Goal: Contribute content: Add original content to the website for others to see

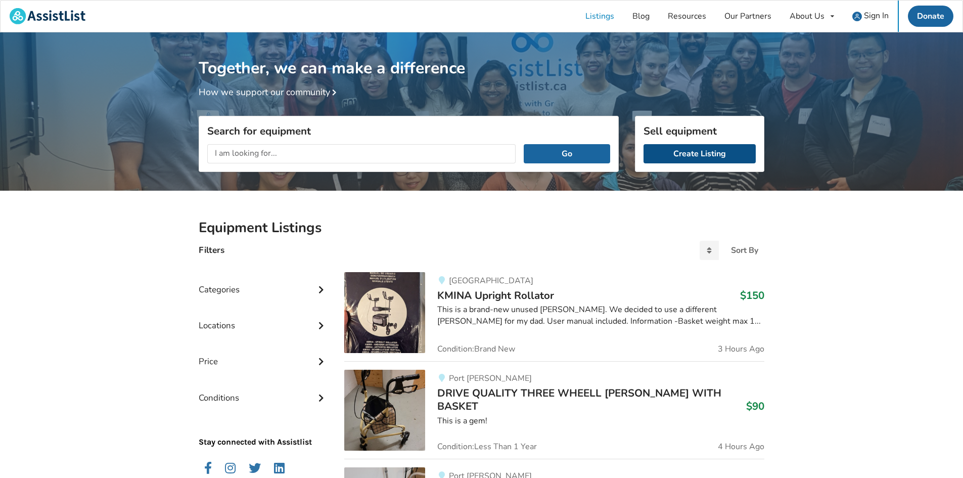
click at [714, 150] on link "Create Listing" at bounding box center [700, 153] width 112 height 19
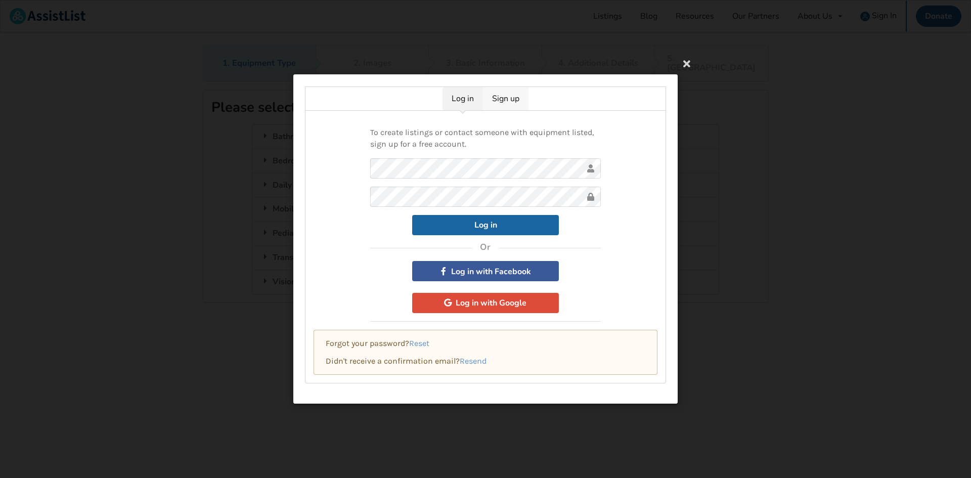
click at [492, 102] on link "Sign up" at bounding box center [506, 98] width 46 height 23
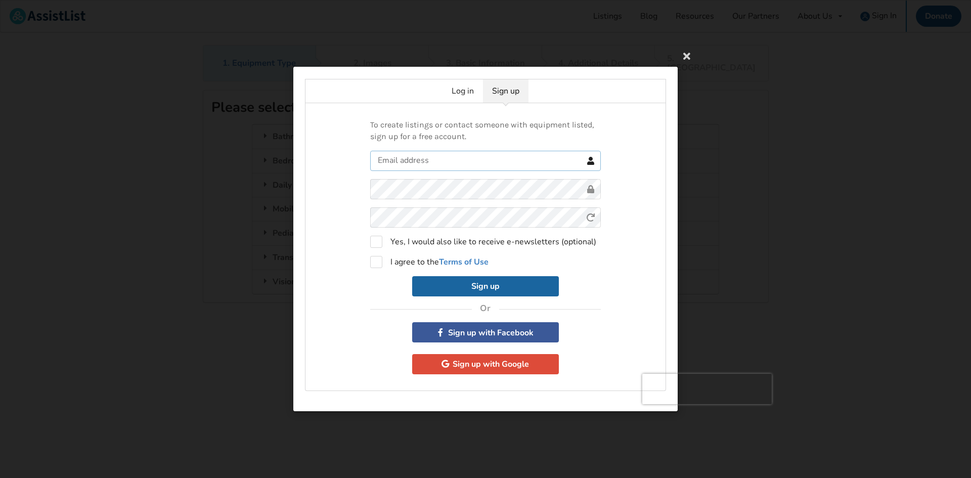
click at [424, 156] on input "text" at bounding box center [485, 161] width 231 height 20
type input "[EMAIL_ADDRESS][PERSON_NAME][DOMAIN_NAME]"
click at [379, 262] on label "I agree to the Terms of Use" at bounding box center [429, 262] width 118 height 12
checkbox input "true"
click at [532, 288] on button "Sign up" at bounding box center [485, 286] width 147 height 20
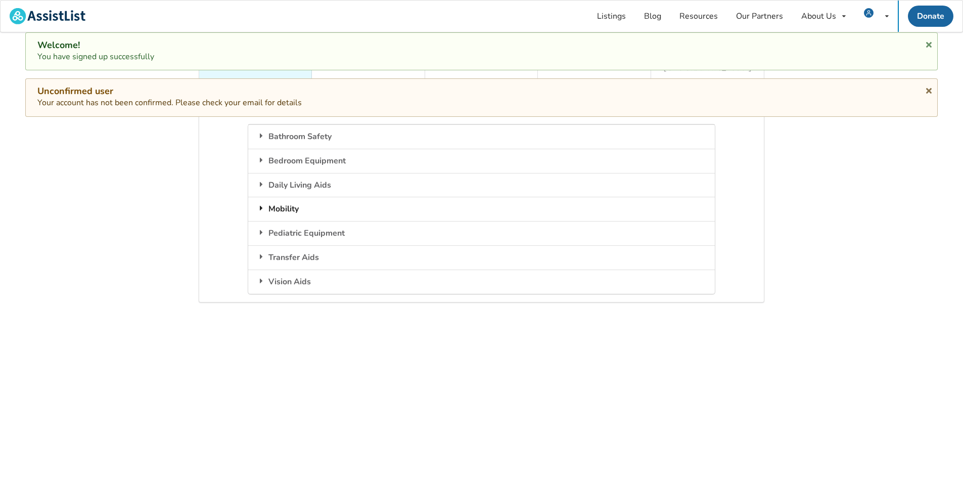
click at [269, 201] on div "Mobility" at bounding box center [481, 209] width 466 height 24
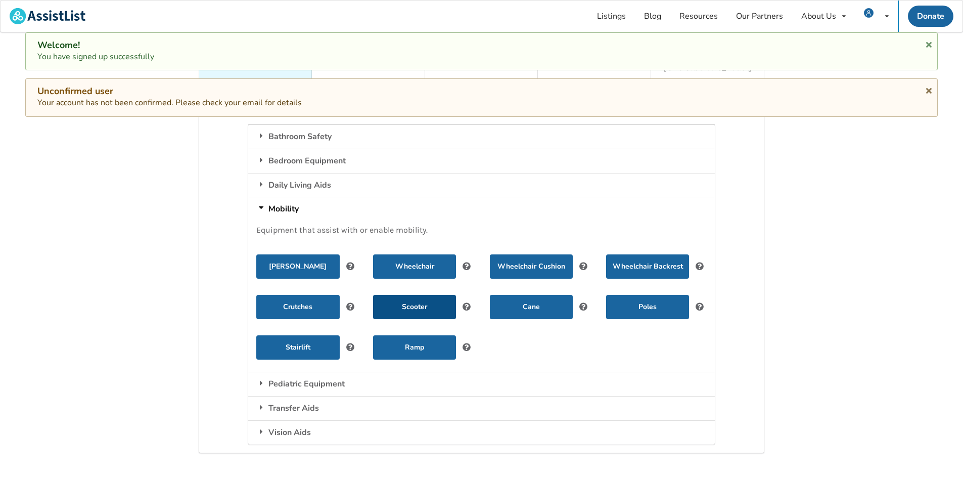
click at [431, 295] on button "Scooter" at bounding box center [414, 307] width 83 height 24
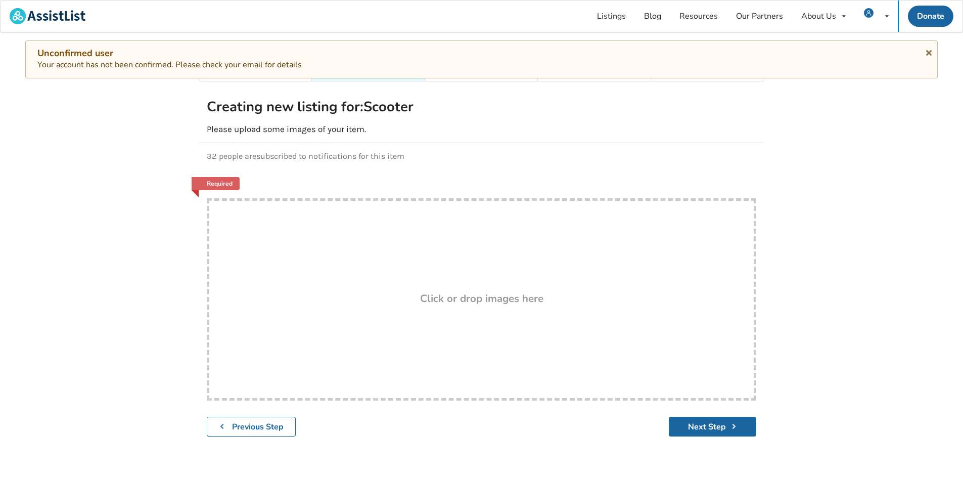
click at [545, 127] on div "Creating new listing for: Scooter Please upload some images of your item." at bounding box center [482, 116] width 566 height 53
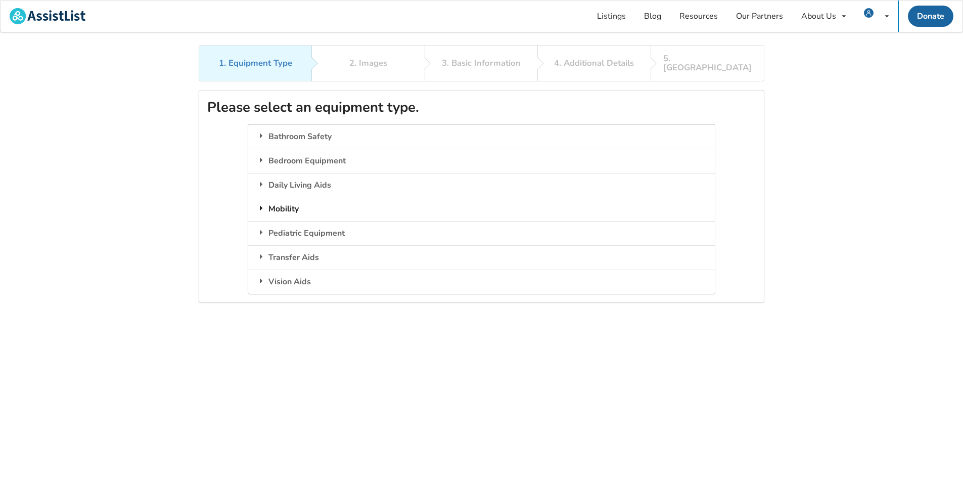
click at [309, 197] on div "Mobility" at bounding box center [481, 209] width 466 height 24
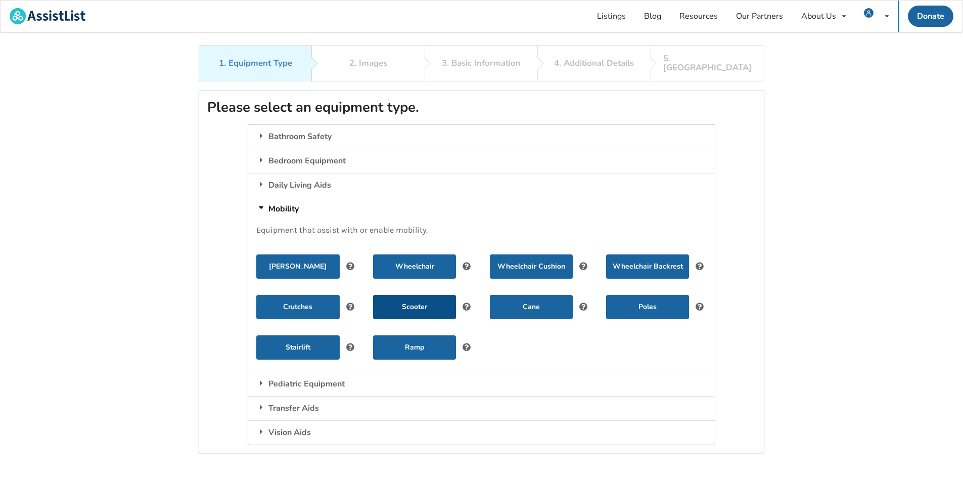
click at [418, 295] on button "Scooter" at bounding box center [414, 307] width 83 height 24
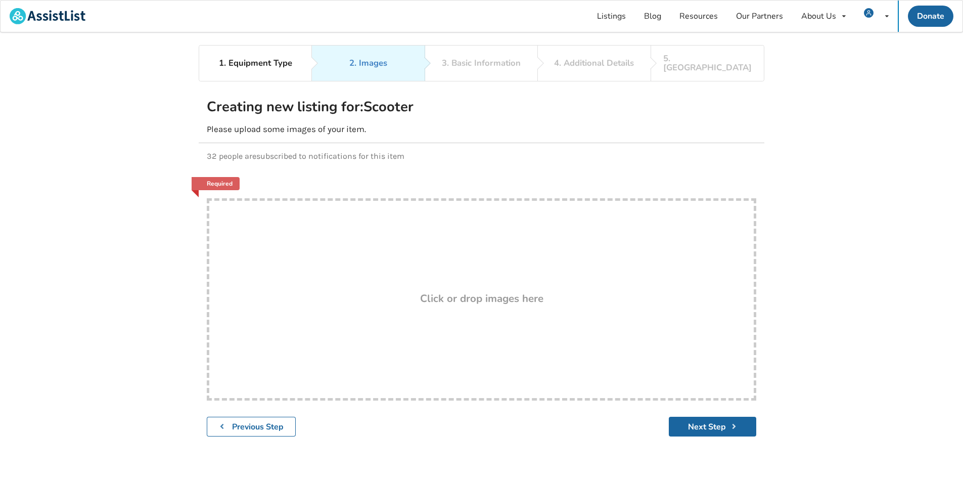
click at [462, 292] on h3 "Click or drop images here" at bounding box center [481, 298] width 123 height 13
type input "C:\fakepath\20250731_173846.jpg"
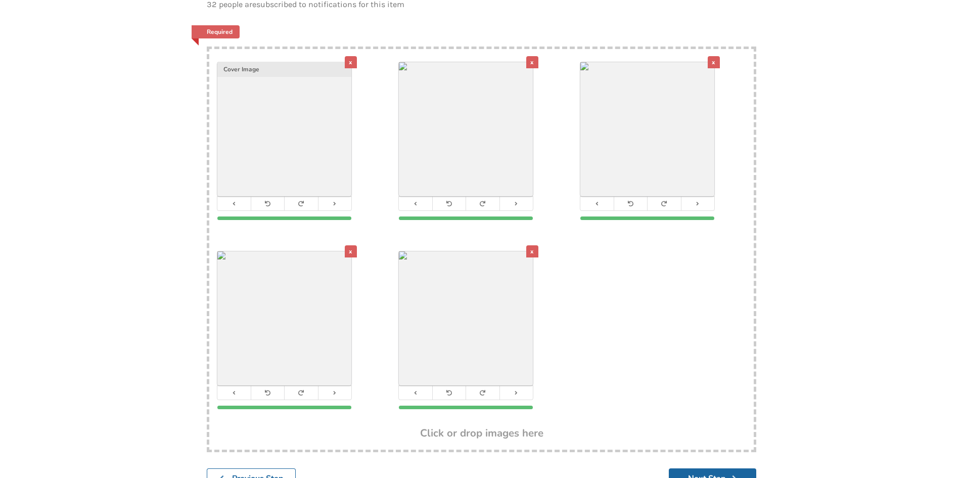
scroll to position [202, 0]
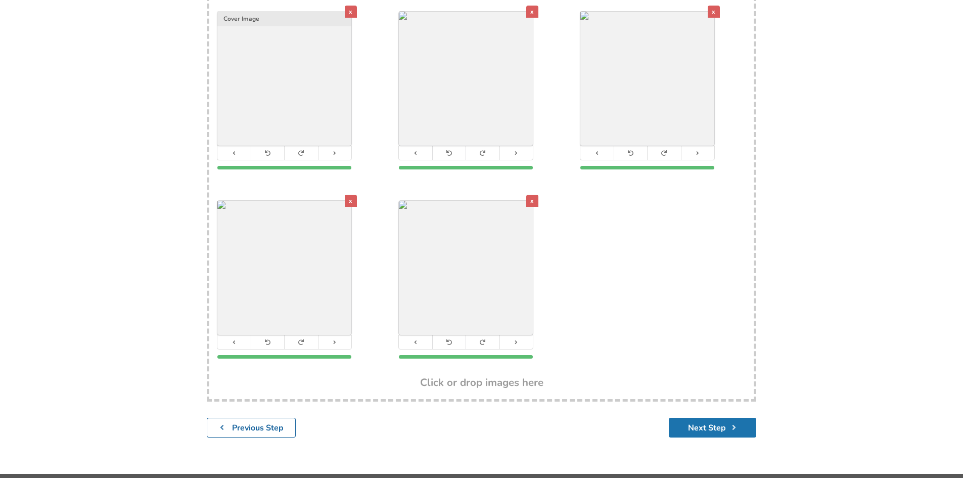
click at [699, 421] on button "Next Step" at bounding box center [712, 428] width 87 height 20
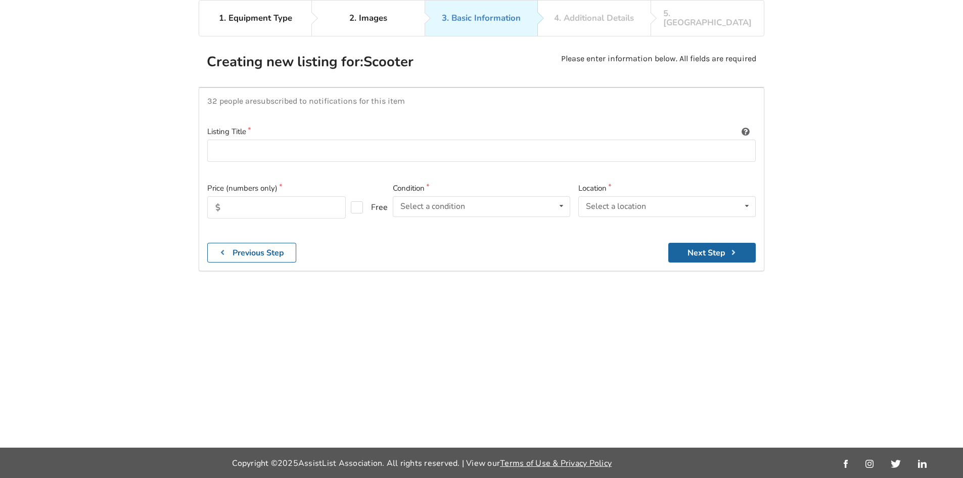
scroll to position [45, 0]
click at [270, 140] on input at bounding box center [481, 151] width 549 height 23
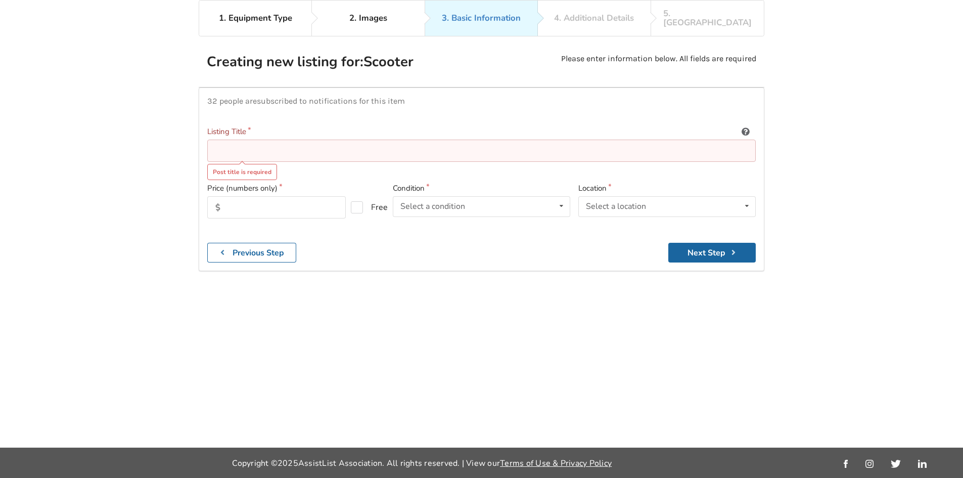
click at [301, 140] on input at bounding box center [481, 151] width 549 height 23
paste input "Shoprider Cobra 3-Wheel Mobility Scooter – EXCELLENT"
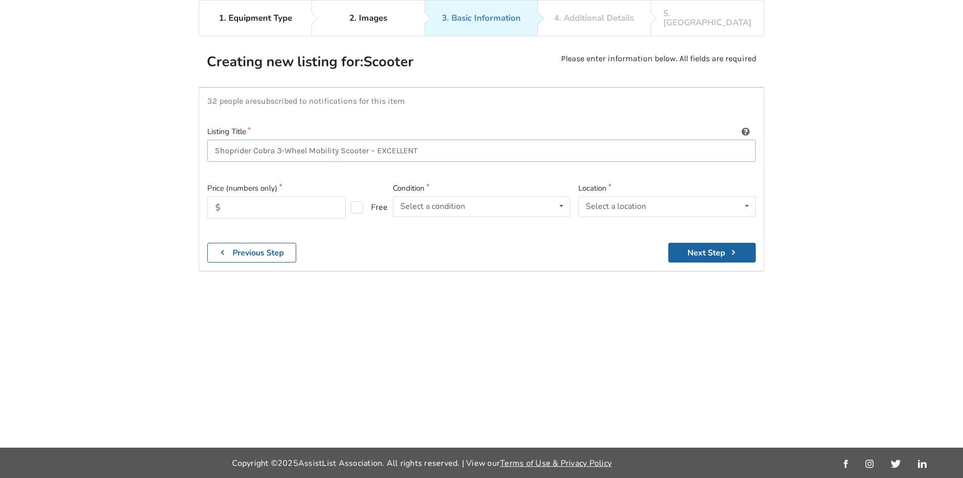
type input "Shoprider Cobra 3-Wheel Mobility Scooter – EXCELLENT"
click at [277, 196] on input "text" at bounding box center [276, 207] width 139 height 22
click at [471, 196] on div "Select a condition Brand New Less Than 1 Year 1 To 2 Years 3 To 5 Years Over 5 …" at bounding box center [481, 206] width 177 height 20
drag, startPoint x: 466, startPoint y: 256, endPoint x: 473, endPoint y: 257, distance: 7.1
click at [465, 257] on div "1 To 2 Years" at bounding box center [481, 266] width 176 height 20
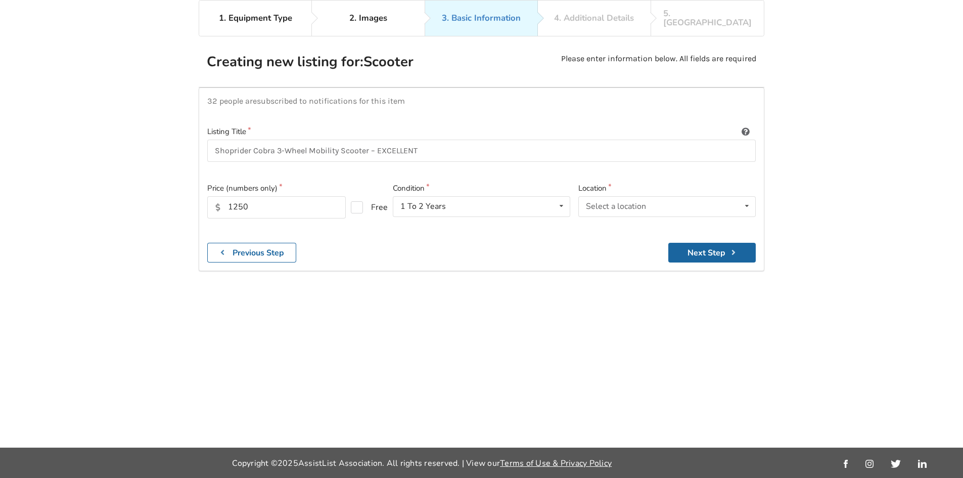
click at [432, 229] on div "32 people are subscribed to notifications for this item Listing Title Shoprider…" at bounding box center [482, 179] width 566 height 184
drag, startPoint x: 259, startPoint y: 198, endPoint x: 121, endPoint y: 195, distance: 138.1
click at [121, 195] on div "1. Equipment Type 2. Images 3. Basic Information 4. Additional Details 5. Previ…" at bounding box center [481, 224] width 963 height 448
type input "1100"
click at [683, 186] on div "Location Select a location Abbotsford Burnaby Chilliwack Coquitlam Delta Langle…" at bounding box center [667, 209] width 186 height 52
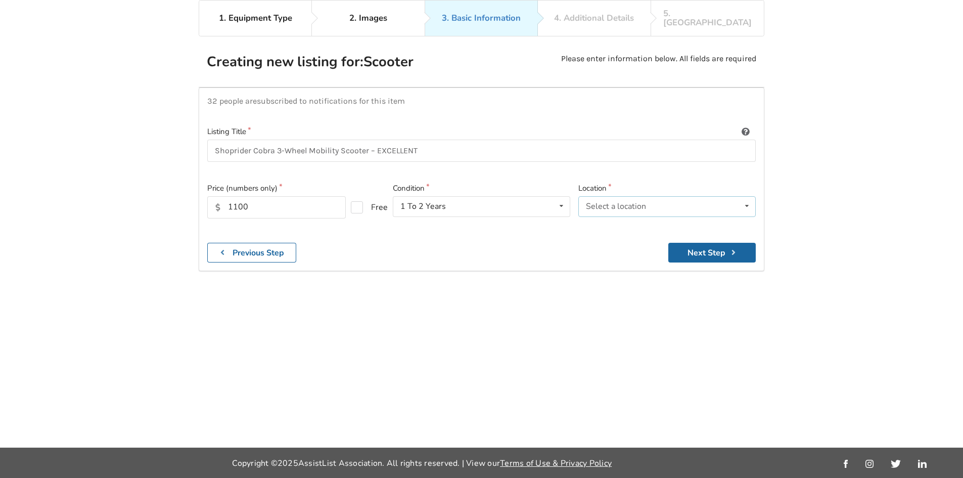
click at [671, 196] on div "Select a location Abbotsford Burnaby Chilliwack Coquitlam Delta Langley Maple R…" at bounding box center [667, 206] width 177 height 20
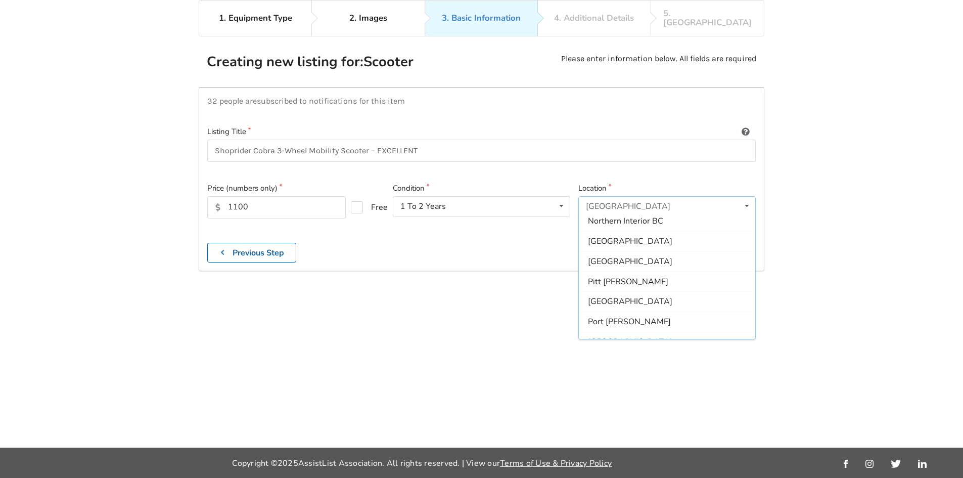
scroll to position [202, 0]
click at [654, 336] on div "[GEOGRAPHIC_DATA]" at bounding box center [667, 346] width 176 height 20
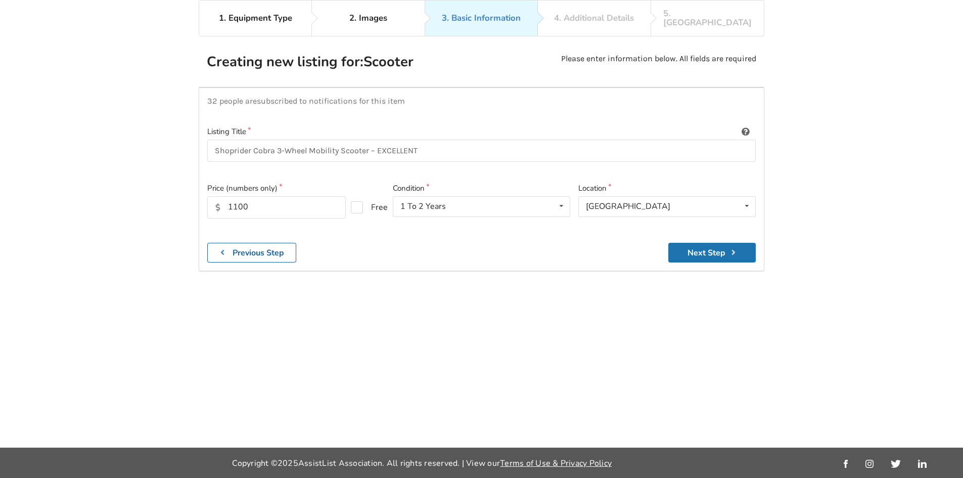
click at [717, 244] on button "Next Step" at bounding box center [712, 253] width 87 height 20
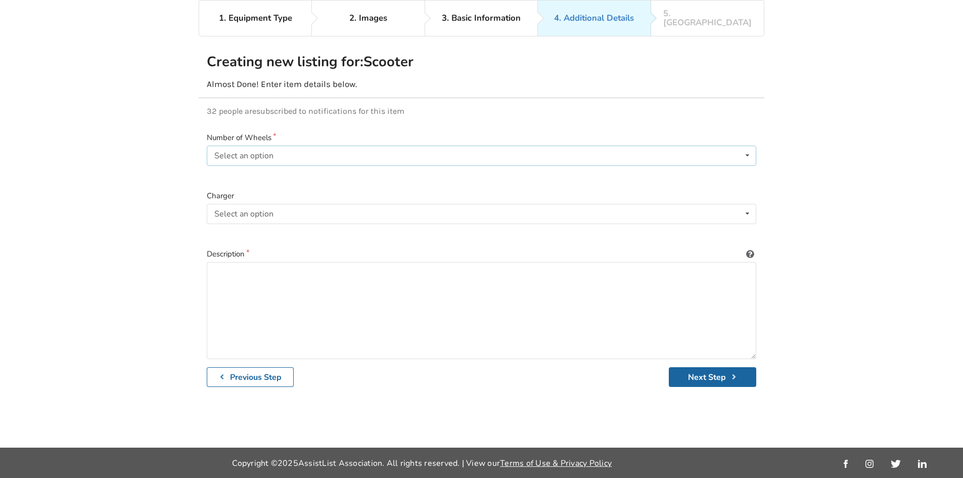
click at [304, 149] on div "Select an option 3 4" at bounding box center [482, 156] width 550 height 20
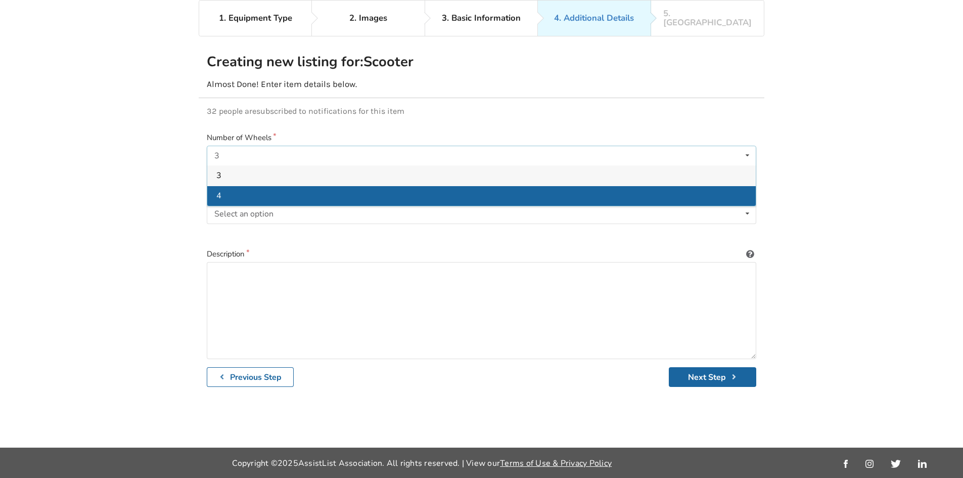
click at [257, 188] on div "4" at bounding box center [481, 196] width 549 height 20
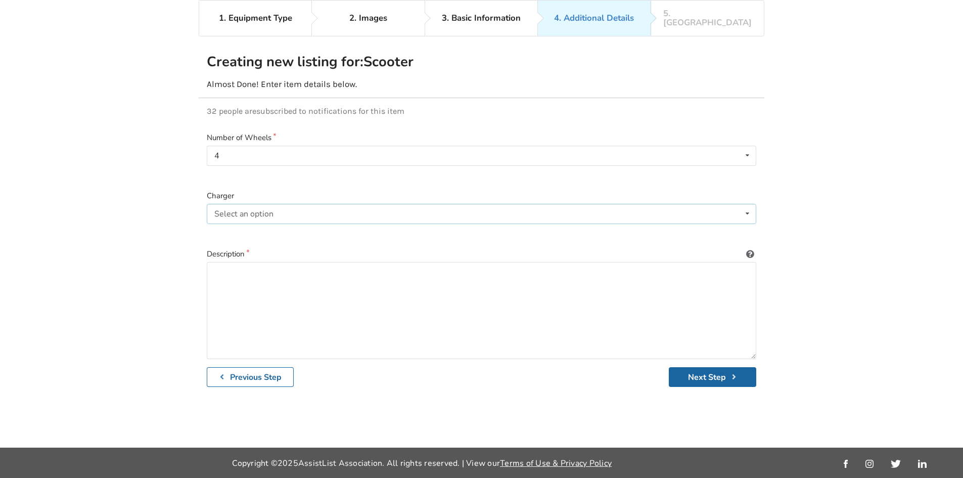
click at [363, 205] on div "Select an option Included Not included" at bounding box center [482, 214] width 550 height 20
click at [286, 224] on div "Included" at bounding box center [481, 234] width 549 height 20
click at [329, 273] on textarea at bounding box center [482, 310] width 550 height 97
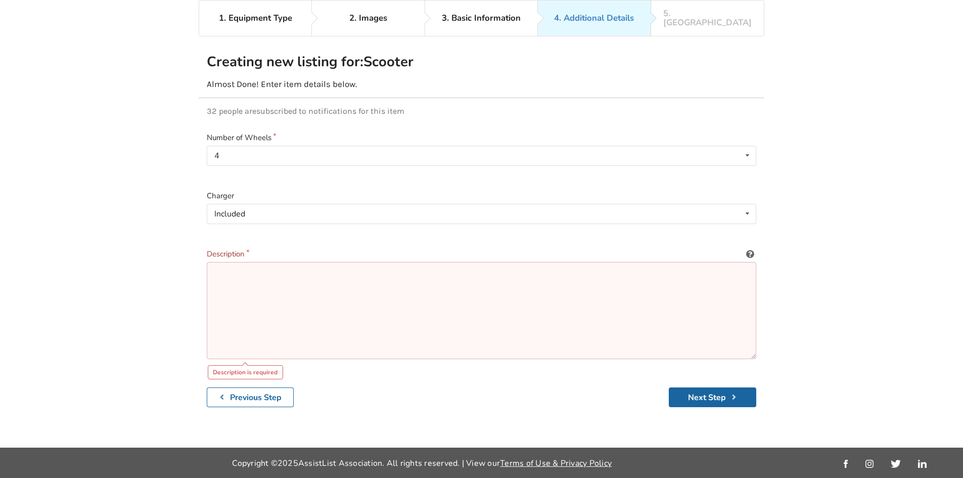
click at [241, 268] on textarea at bounding box center [482, 310] width 550 height 97
paste textarea "Brand: Shoprider Model: Cobra 3-Wheel Deluxe High-back leather seat, adjustable…"
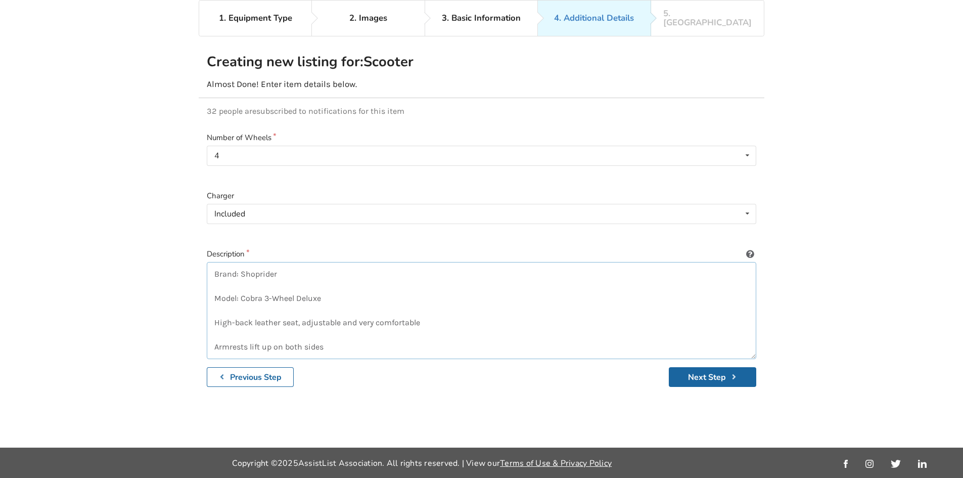
click at [229, 276] on textarea "Brand: Shoprider Model: Cobra 3-Wheel Deluxe High-back leather seat, adjustable…" at bounding box center [482, 310] width 550 height 97
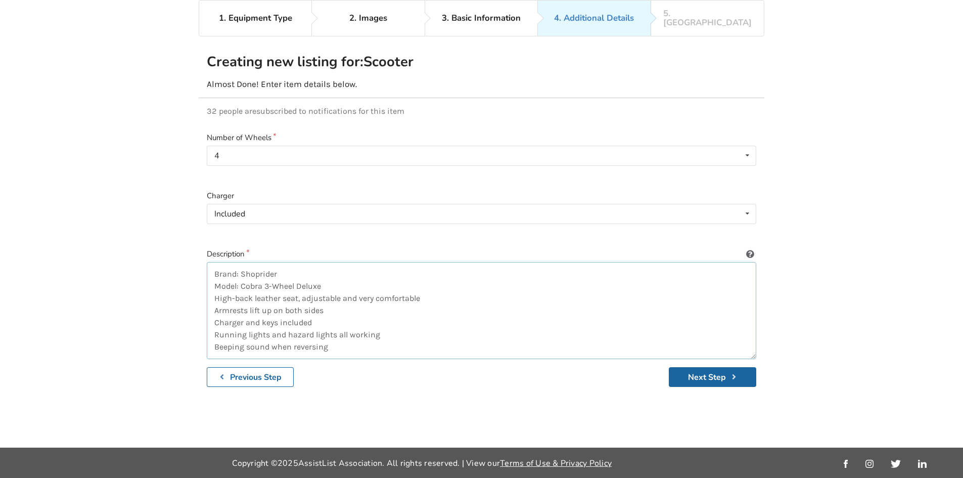
click at [276, 312] on textarea "Brand: Shoprider Model: Cobra 3-Wheel Deluxe High-back leather seat, adjustable…" at bounding box center [482, 310] width 550 height 97
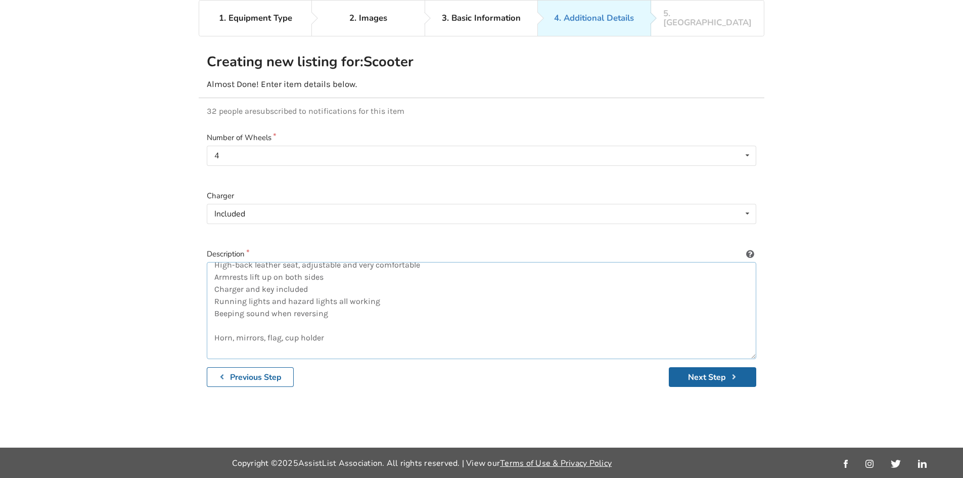
scroll to position [51, 0]
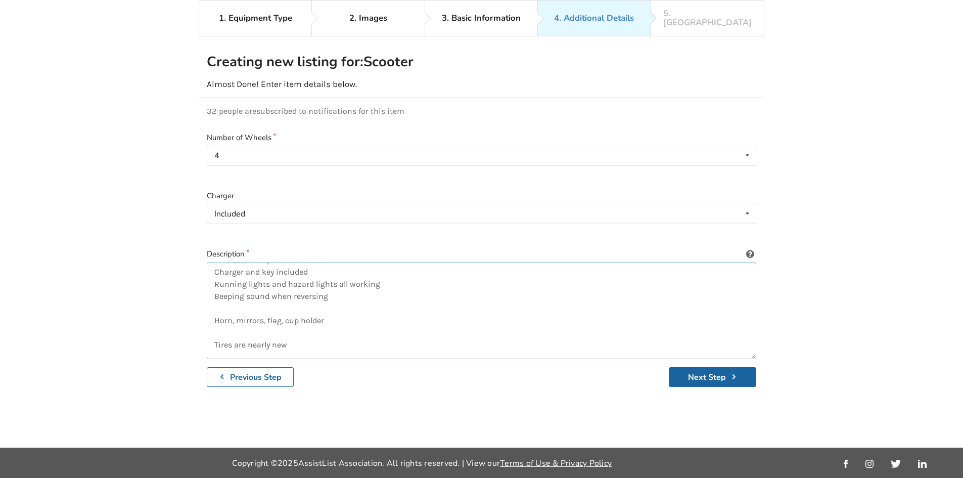
drag, startPoint x: 225, startPoint y: 301, endPoint x: 240, endPoint y: 301, distance: 14.7
click at [225, 301] on textarea "Brand: Shoprider Model: Cobra 3-Wheel Deluxe High-back leather seat, adjustable…" at bounding box center [482, 310] width 550 height 97
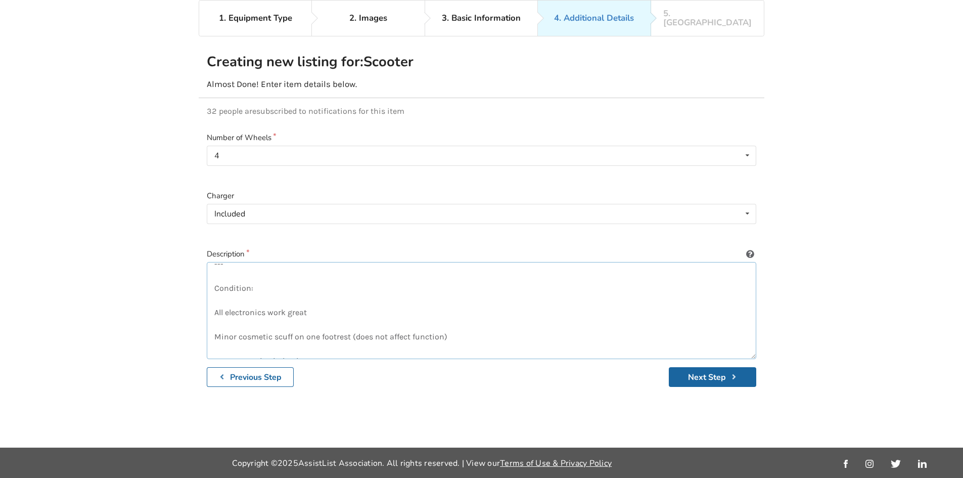
click at [218, 264] on textarea "Brand: Shoprider Model: Cobra 3-Wheel Deluxe High-back leather seat, adjustable…" at bounding box center [482, 310] width 550 height 97
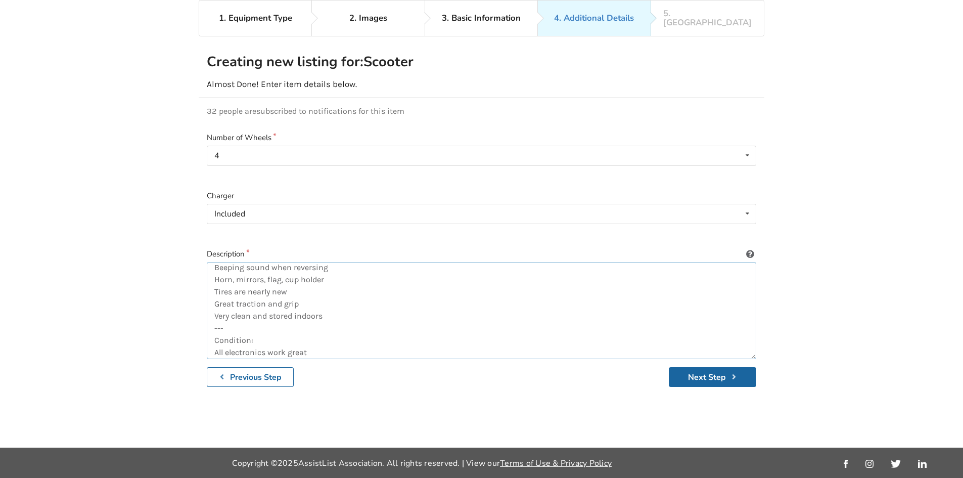
scroll to position [0, 0]
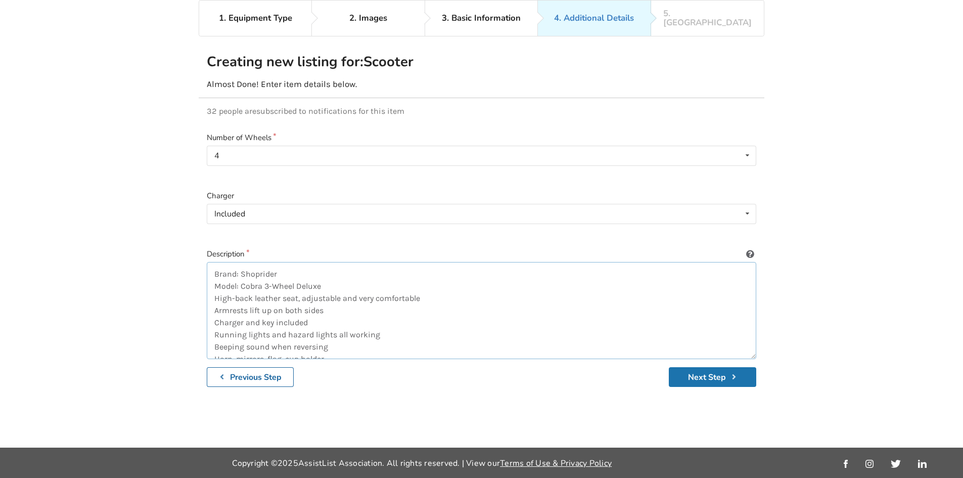
type textarea "Brand: Shoprider Model: Cobra 3-Wheel Deluxe High-back leather seat, adjustable…"
click at [694, 367] on button "Next Step" at bounding box center [712, 377] width 87 height 20
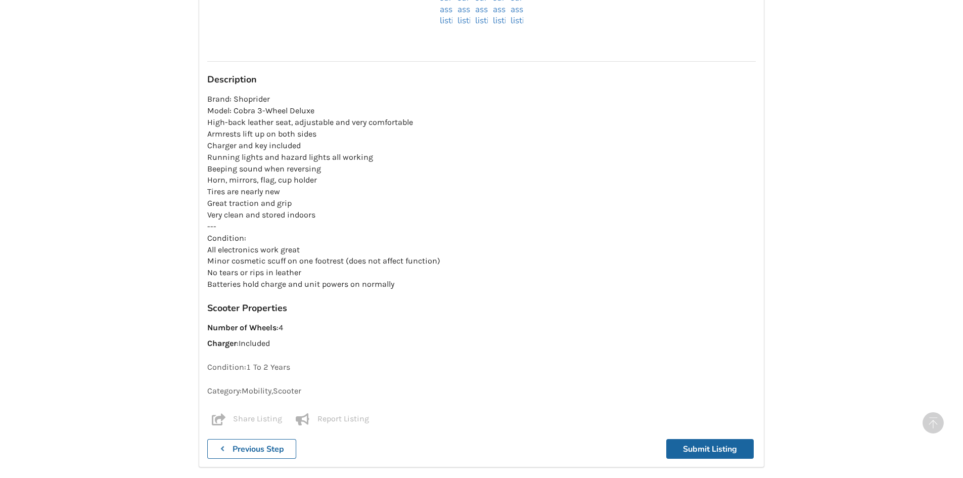
scroll to position [955, 0]
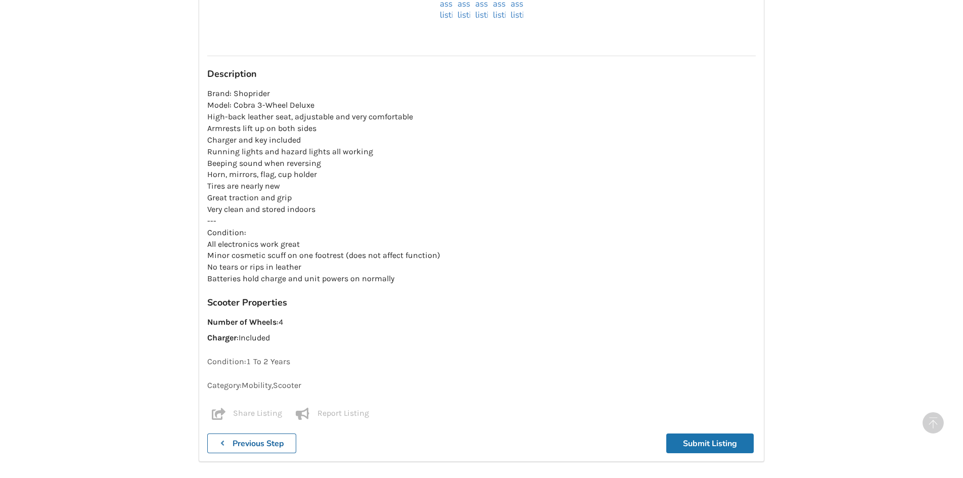
click at [695, 433] on button "Submit Listing" at bounding box center [710, 443] width 87 height 20
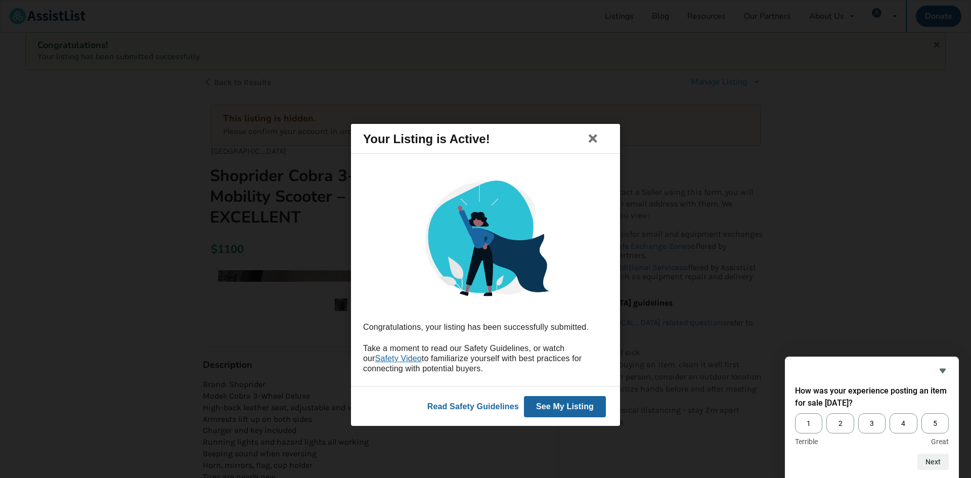
click at [571, 404] on button "See My Listing" at bounding box center [565, 405] width 82 height 21
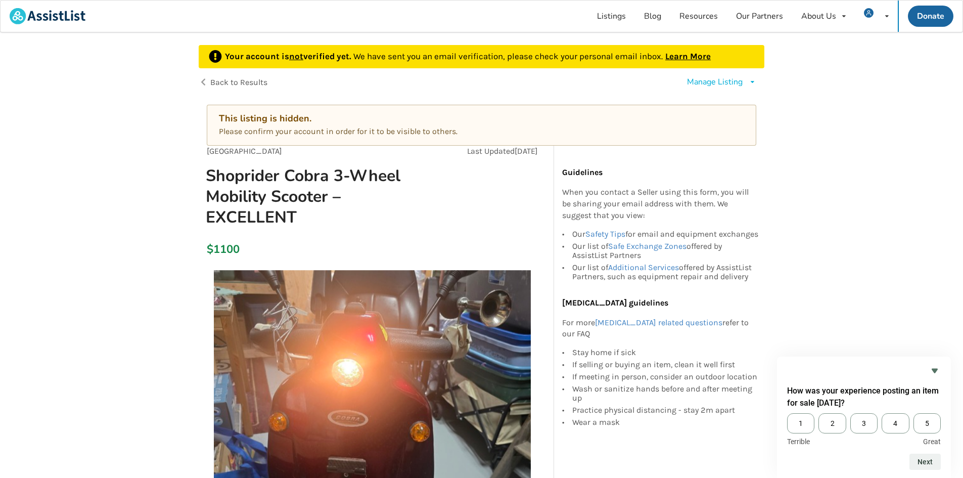
click at [688, 58] on link "Learn More" at bounding box center [688, 56] width 46 height 10
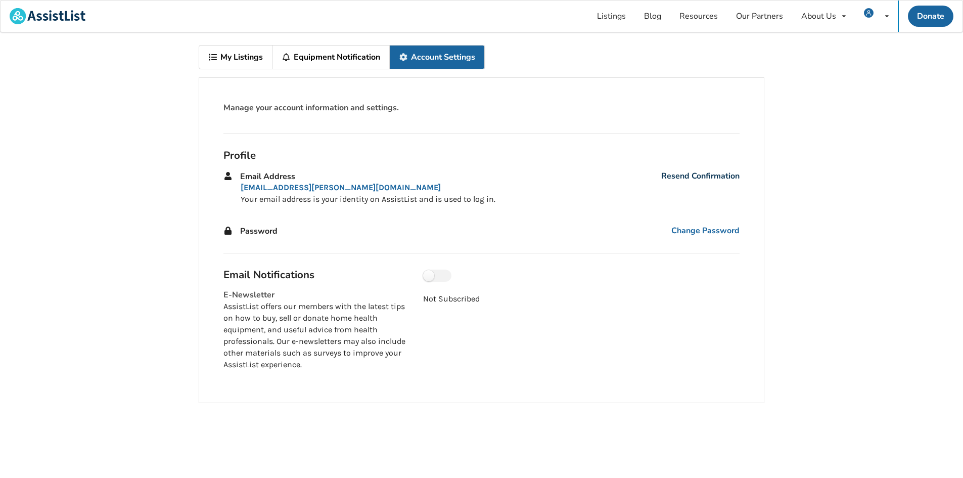
click at [688, 180] on link "Resend Confirmation" at bounding box center [700, 176] width 78 height 12
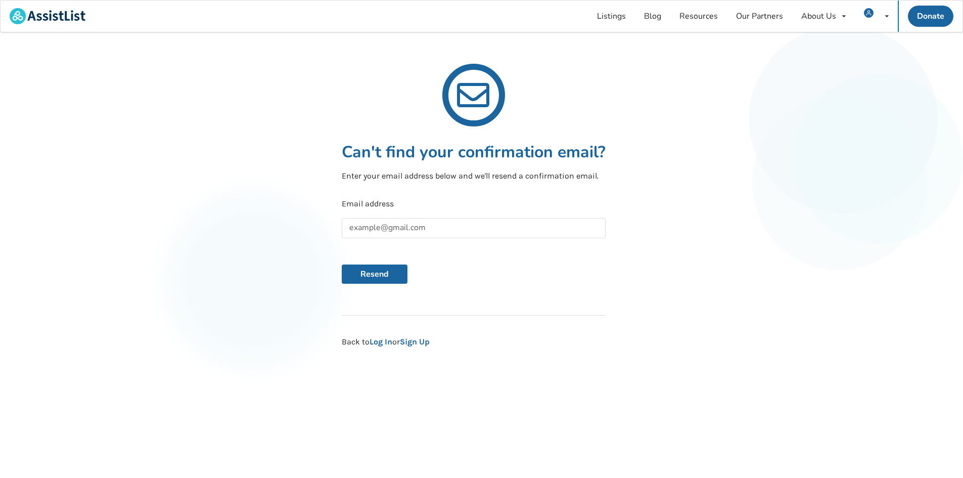
drag, startPoint x: 43, startPoint y: 13, endPoint x: 321, endPoint y: 58, distance: 281.7
click at [43, 13] on img at bounding box center [48, 16] width 76 height 16
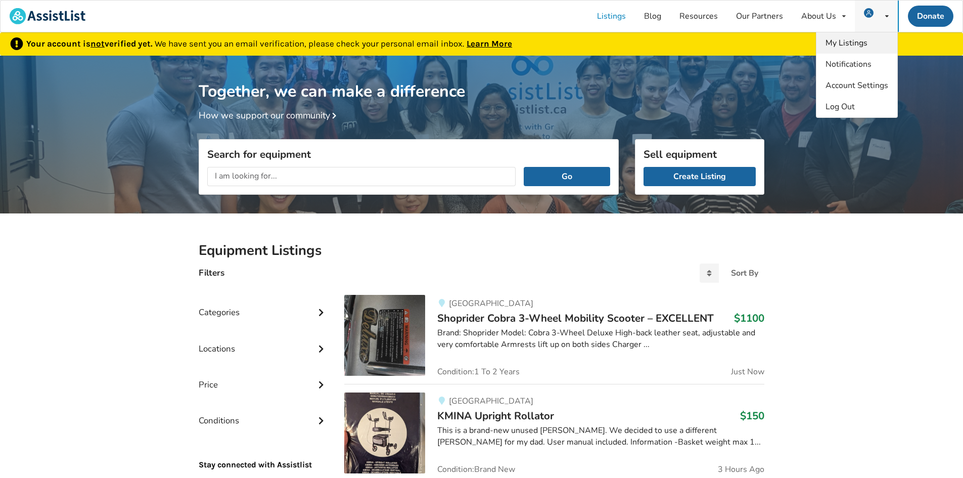
click at [862, 42] on span "My Listings" at bounding box center [847, 42] width 42 height 11
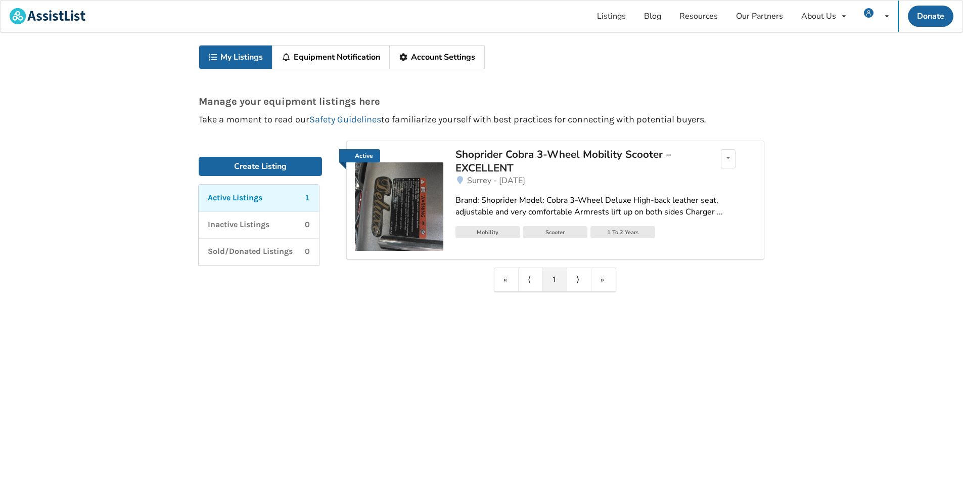
click at [541, 153] on div "Shoprider Cobra 3-Wheel Mobility Scooter – EXCELLENT" at bounding box center [574, 161] width 236 height 27
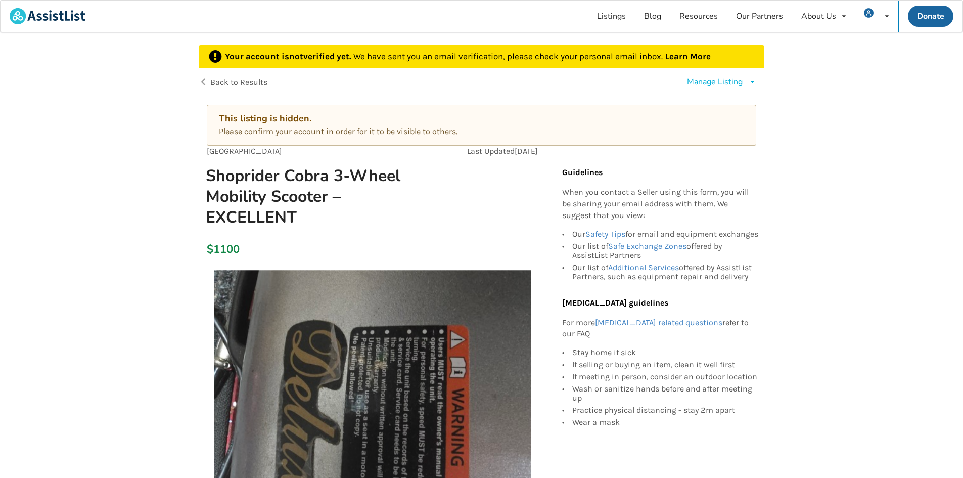
click at [432, 127] on p "Please confirm your account in order for it to be visible to others." at bounding box center [481, 132] width 525 height 12
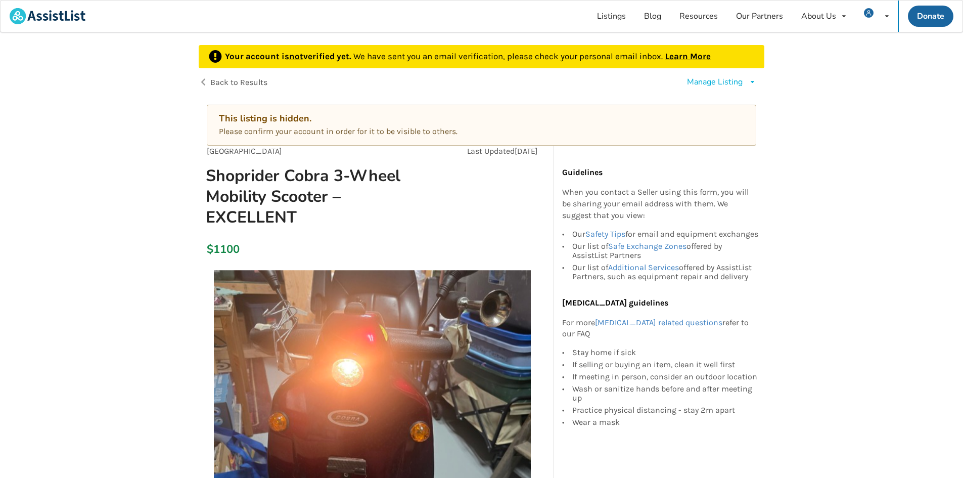
click at [704, 61] on p "Your account is not verified yet. We have sent you an email verification, pleas…" at bounding box center [468, 56] width 486 height 13
click at [701, 55] on link "Learn More" at bounding box center [688, 56] width 46 height 10
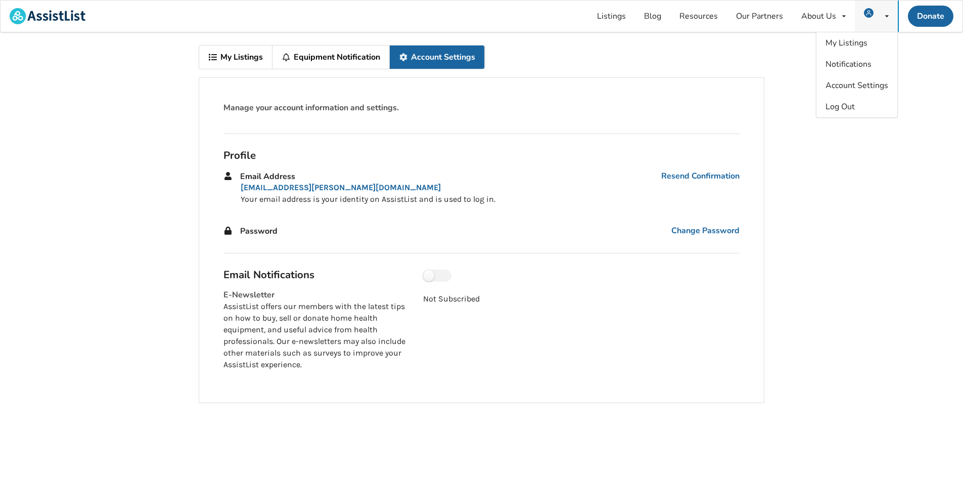
click at [879, 11] on div "My Listings Notifications Account Settings Log Out" at bounding box center [876, 16] width 43 height 31
click at [854, 109] on span "Log Out" at bounding box center [840, 106] width 29 height 11
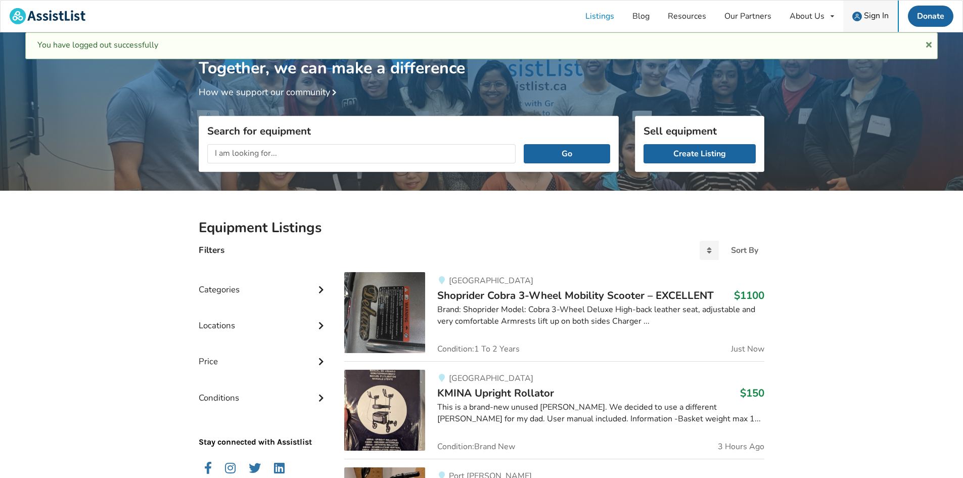
click at [877, 19] on span "Sign In" at bounding box center [876, 15] width 25 height 11
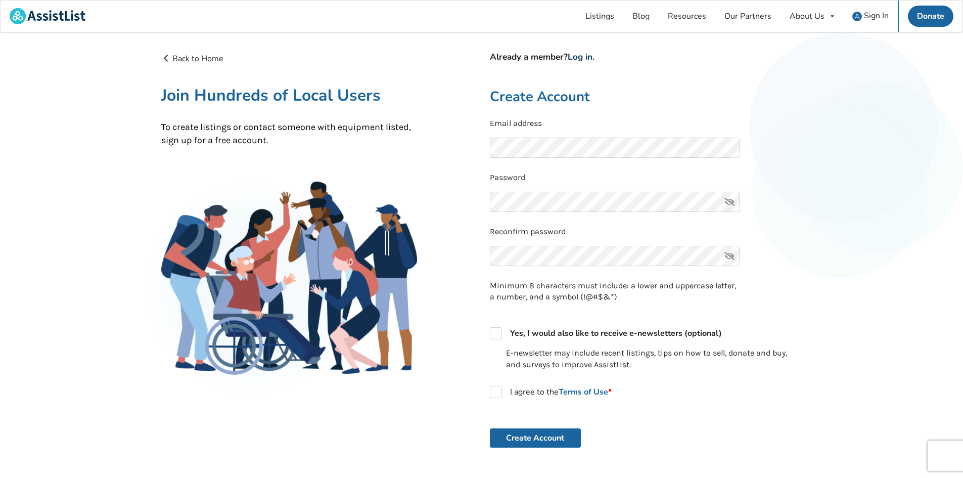
click at [584, 58] on link "Log in" at bounding box center [580, 57] width 25 height 12
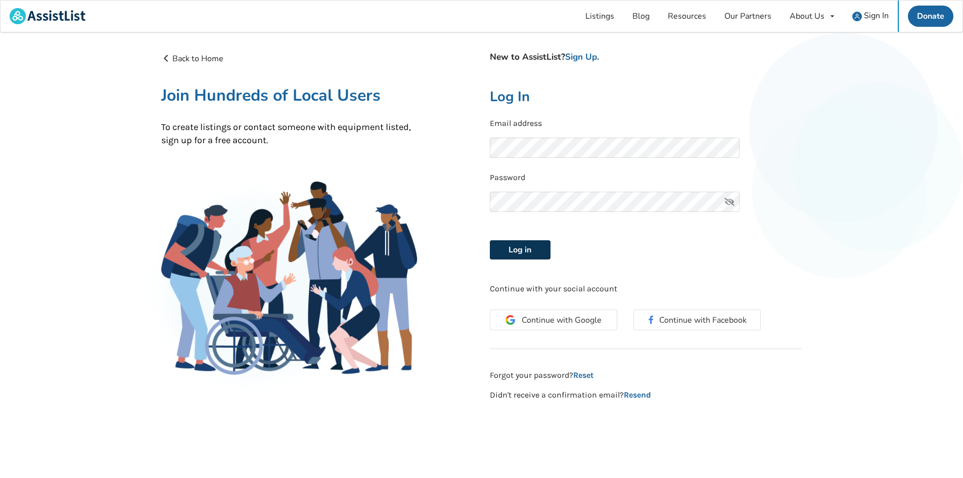
click at [512, 257] on button "Log in" at bounding box center [520, 249] width 61 height 19
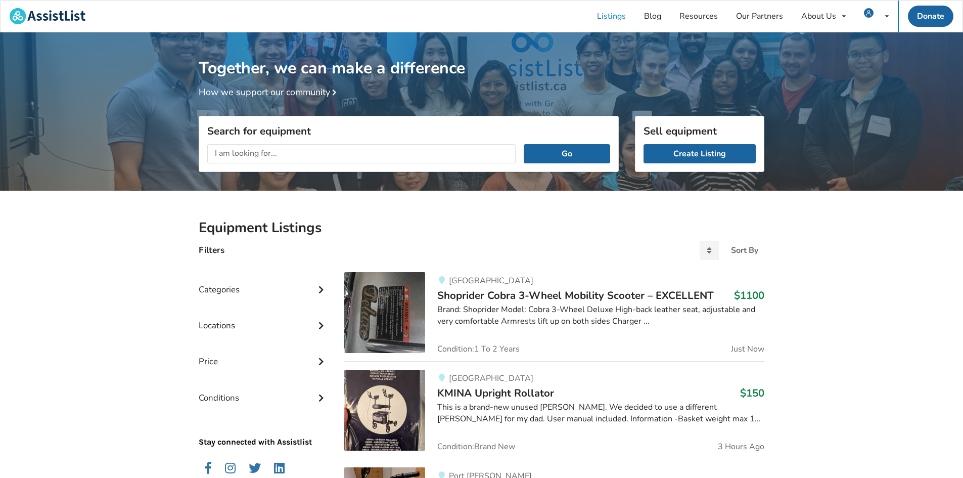
scroll to position [51, 0]
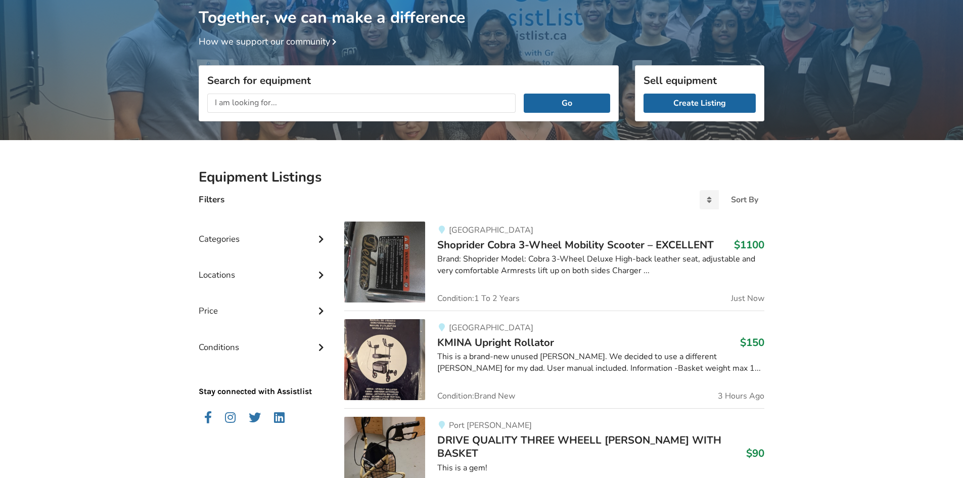
drag, startPoint x: 526, startPoint y: 244, endPoint x: 538, endPoint y: 246, distance: 11.8
click at [526, 244] on span "Shoprider Cobra 3-Wheel Mobility Scooter – EXCELLENT" at bounding box center [575, 245] width 277 height 14
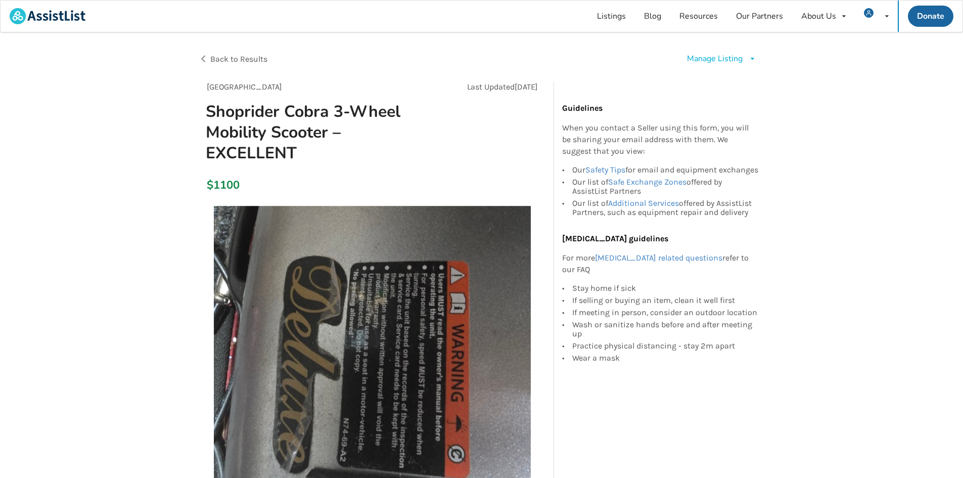
click at [728, 63] on div "Manage Listing" at bounding box center [715, 59] width 56 height 12
click at [729, 60] on div "Manage Listing" at bounding box center [715, 59] width 56 height 12
click at [736, 81] on span "Edit listing" at bounding box center [732, 81] width 39 height 11
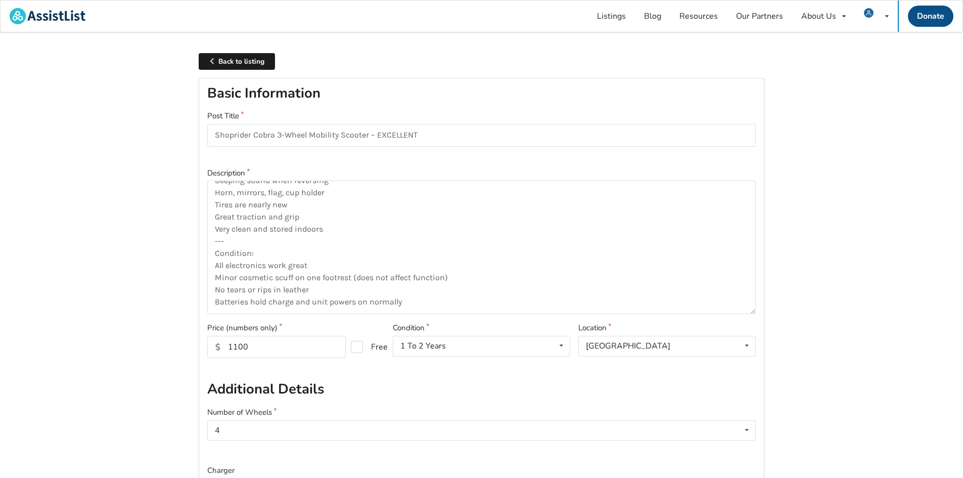
click at [926, 22] on link "Donate" at bounding box center [931, 16] width 46 height 21
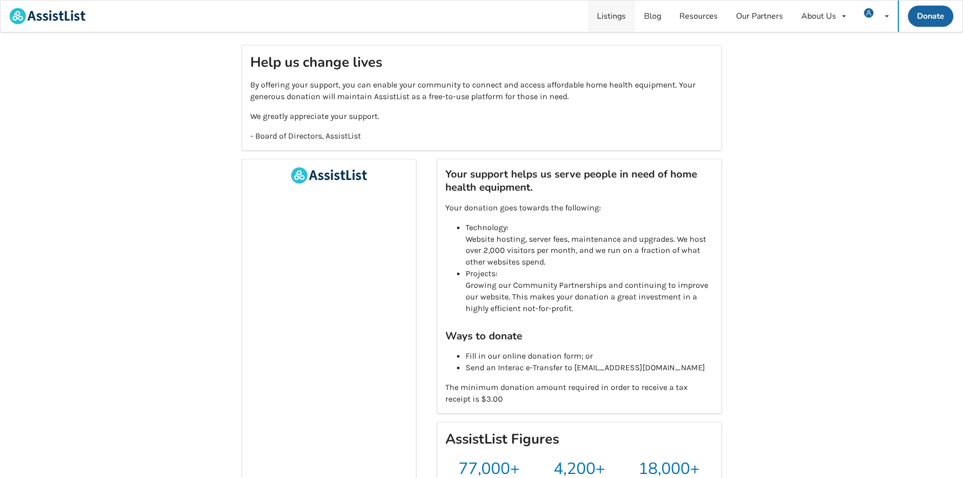
click at [628, 18] on link "Listings" at bounding box center [611, 16] width 47 height 31
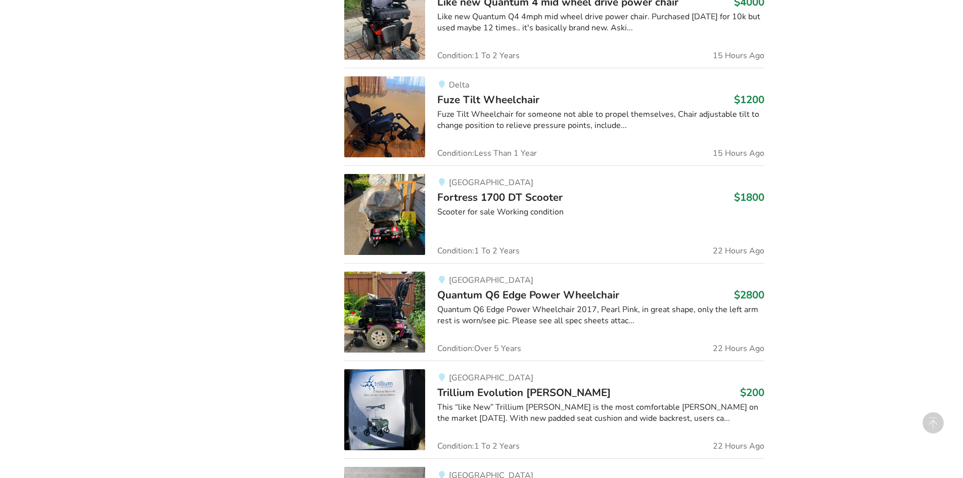
scroll to position [1583, 0]
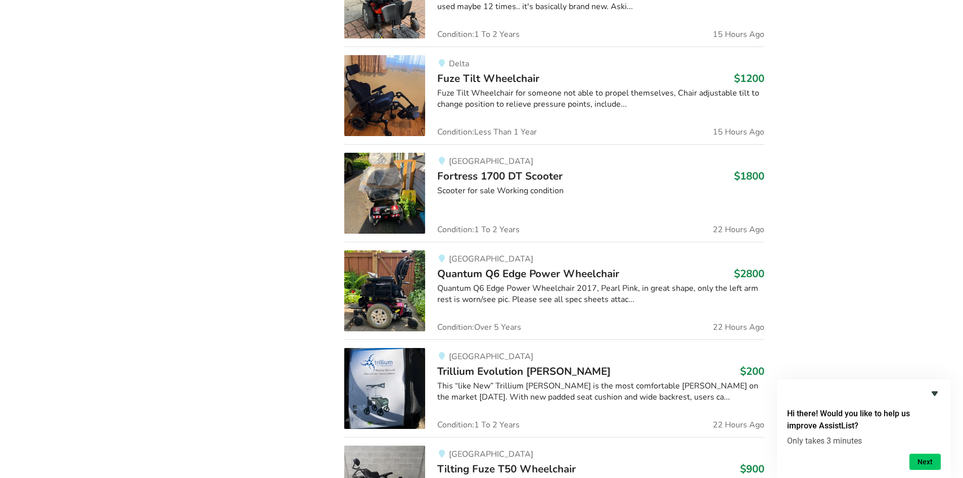
click at [934, 393] on icon "Hide survey" at bounding box center [935, 393] width 6 height 5
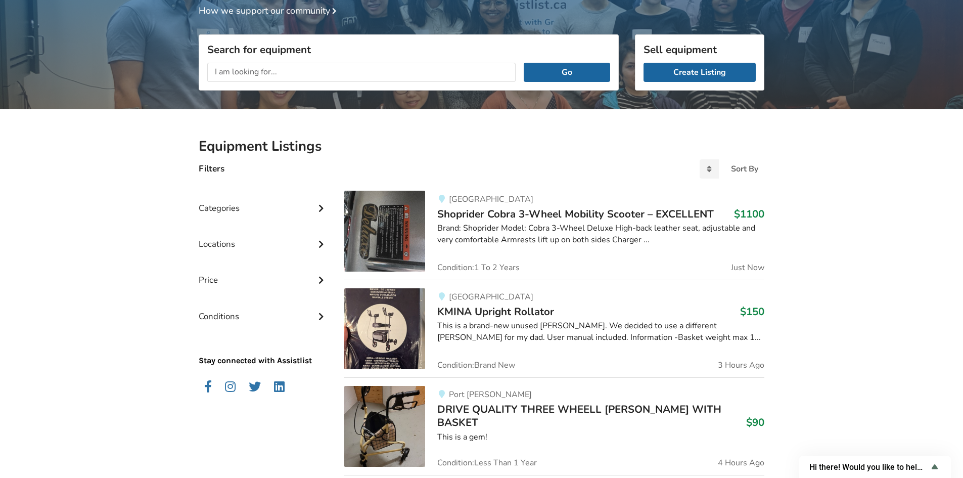
scroll to position [0, 0]
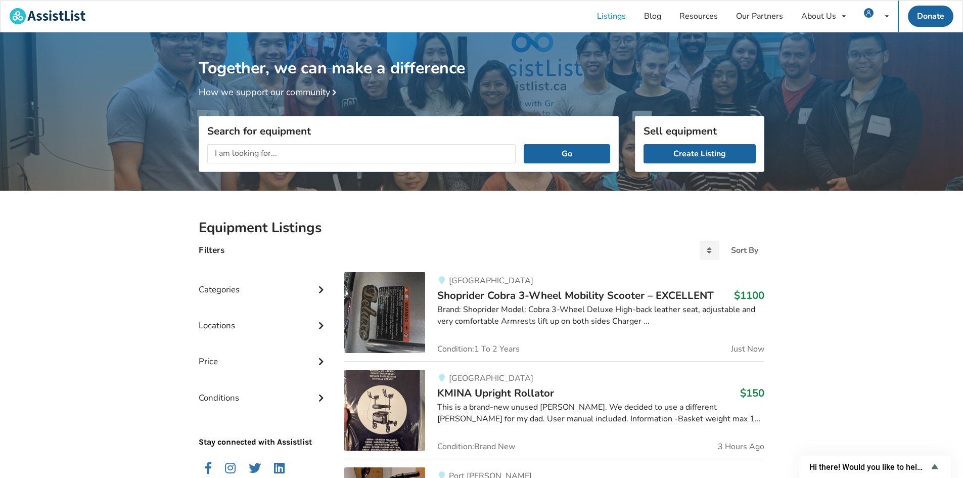
click at [238, 290] on div "Categories" at bounding box center [263, 282] width 129 height 36
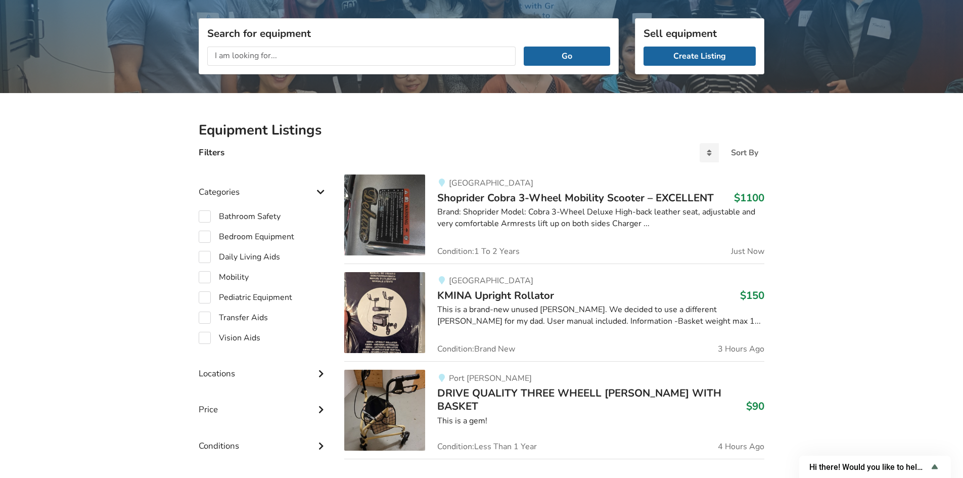
scroll to position [101, 0]
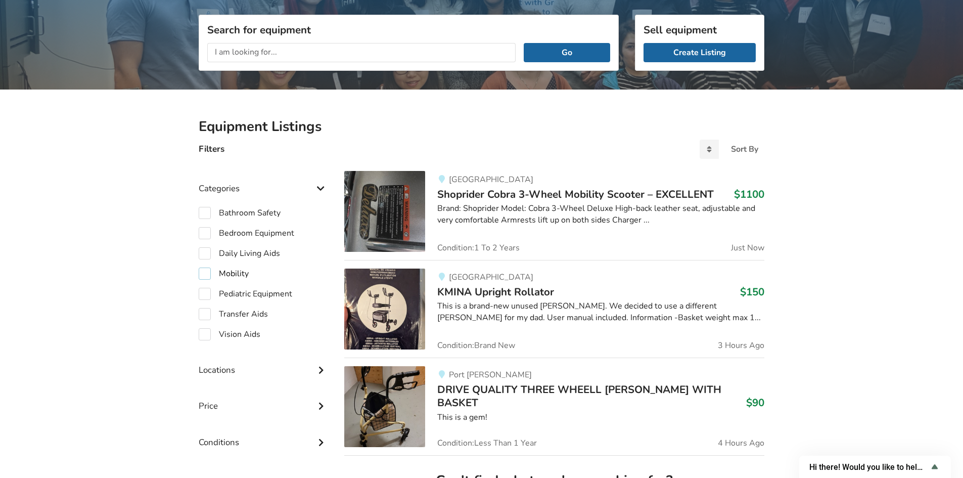
click at [205, 273] on label "Mobility" at bounding box center [224, 274] width 50 height 12
checkbox input "true"
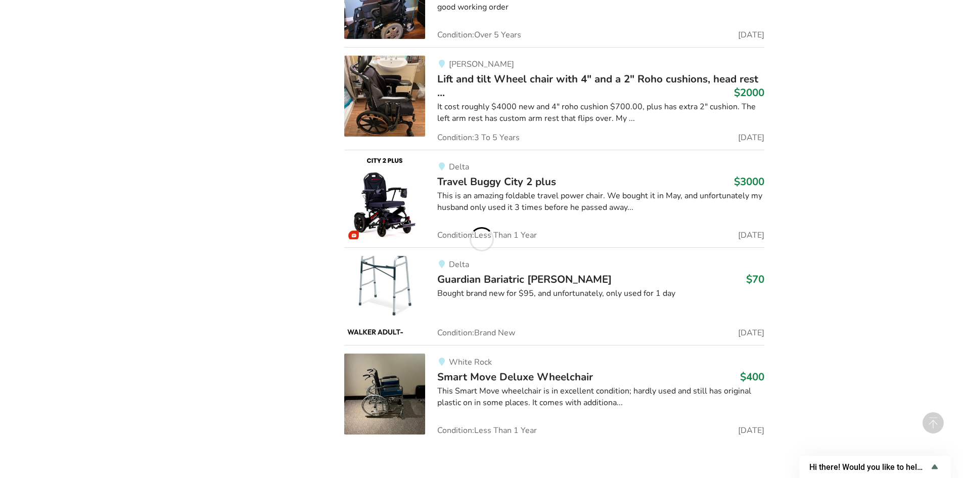
scroll to position [6986, 0]
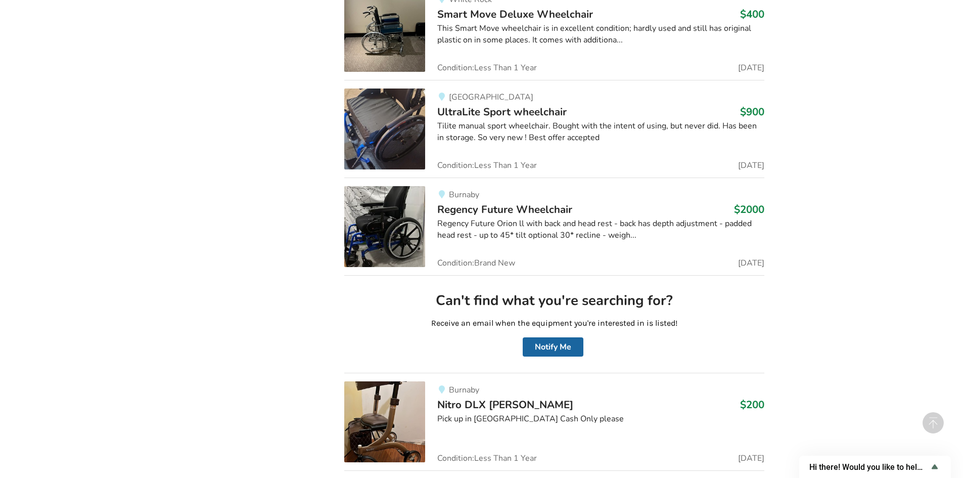
drag, startPoint x: 853, startPoint y: 314, endPoint x: 849, endPoint y: 194, distance: 119.9
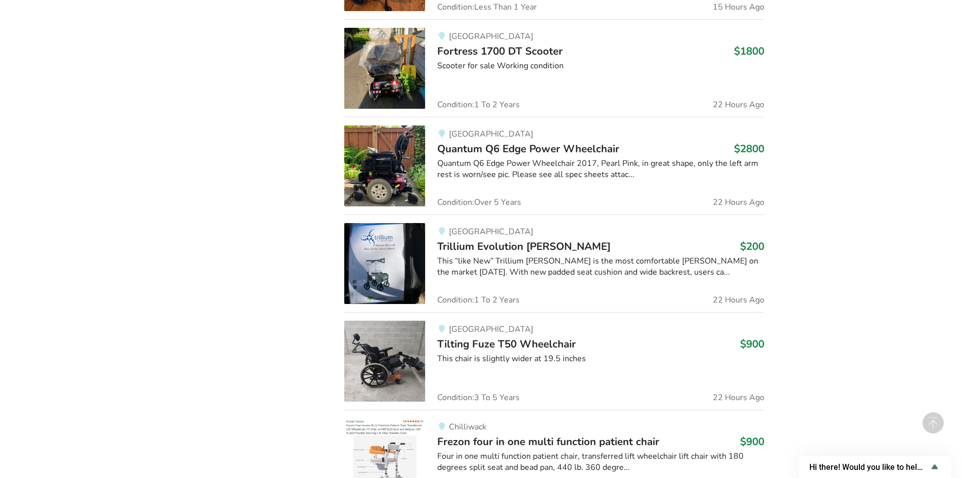
scroll to position [0, 0]
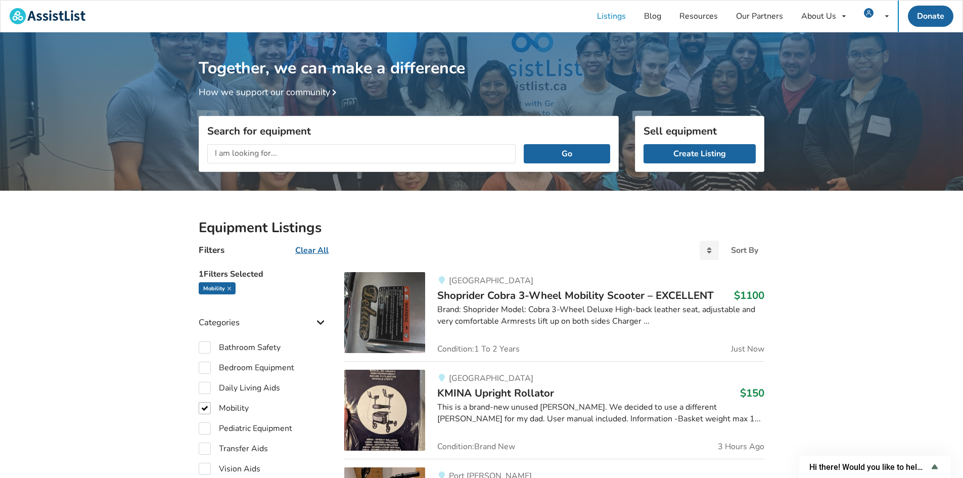
drag, startPoint x: 523, startPoint y: 294, endPoint x: 565, endPoint y: 295, distance: 41.5
click at [523, 294] on span "Shoprider Cobra 3-Wheel Mobility Scooter – EXCELLENT" at bounding box center [575, 295] width 277 height 14
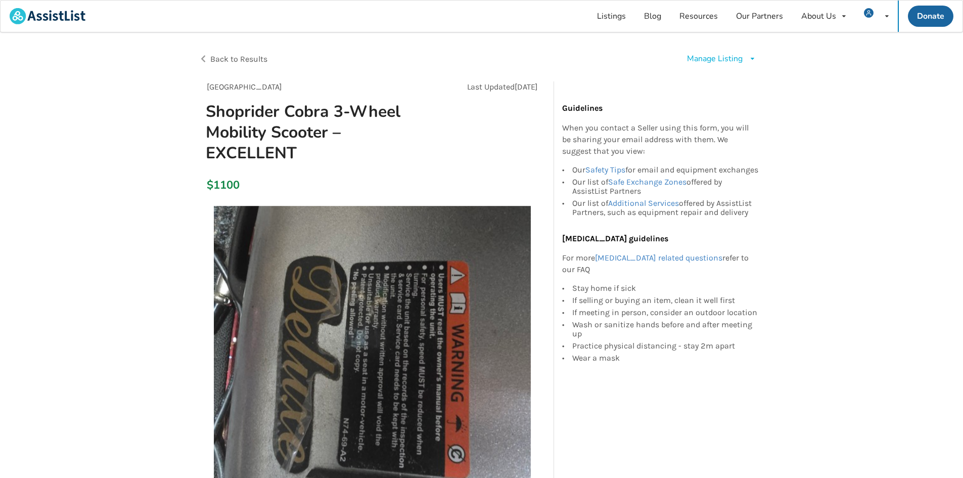
click at [728, 62] on div "Manage Listing" at bounding box center [715, 59] width 56 height 12
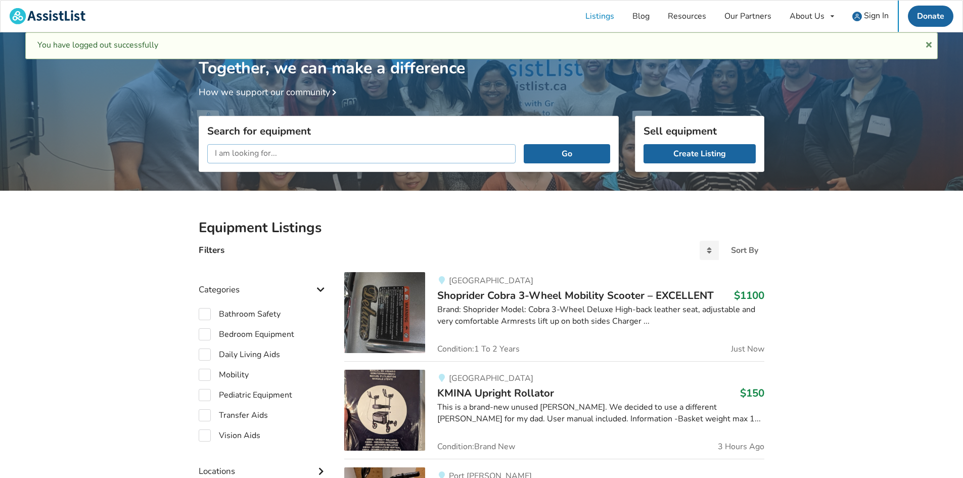
click at [253, 154] on input "text" at bounding box center [361, 153] width 308 height 19
click at [483, 298] on span "Shoprider Cobra 3-Wheel Mobility Scooter – EXCELLENT" at bounding box center [575, 295] width 277 height 14
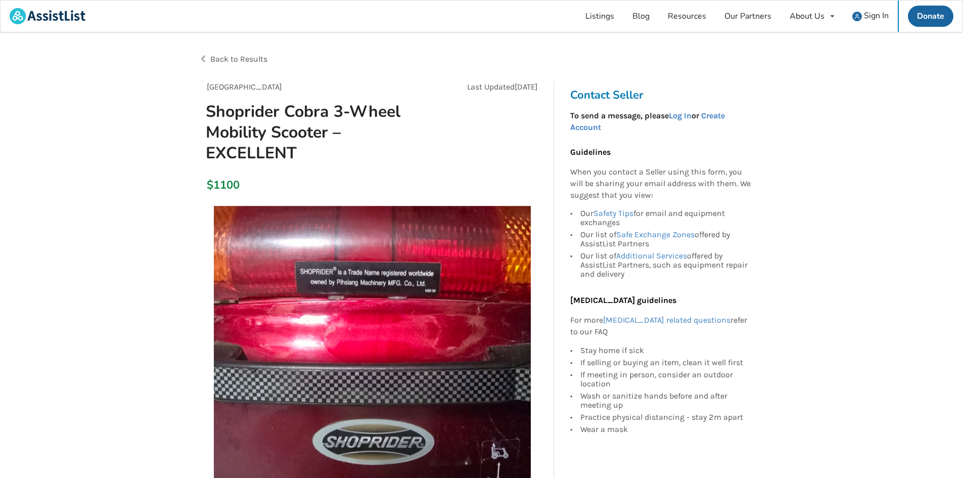
click at [596, 99] on h3 "Contact Seller" at bounding box center [663, 95] width 186 height 14
